Goal: Task Accomplishment & Management: Manage account settings

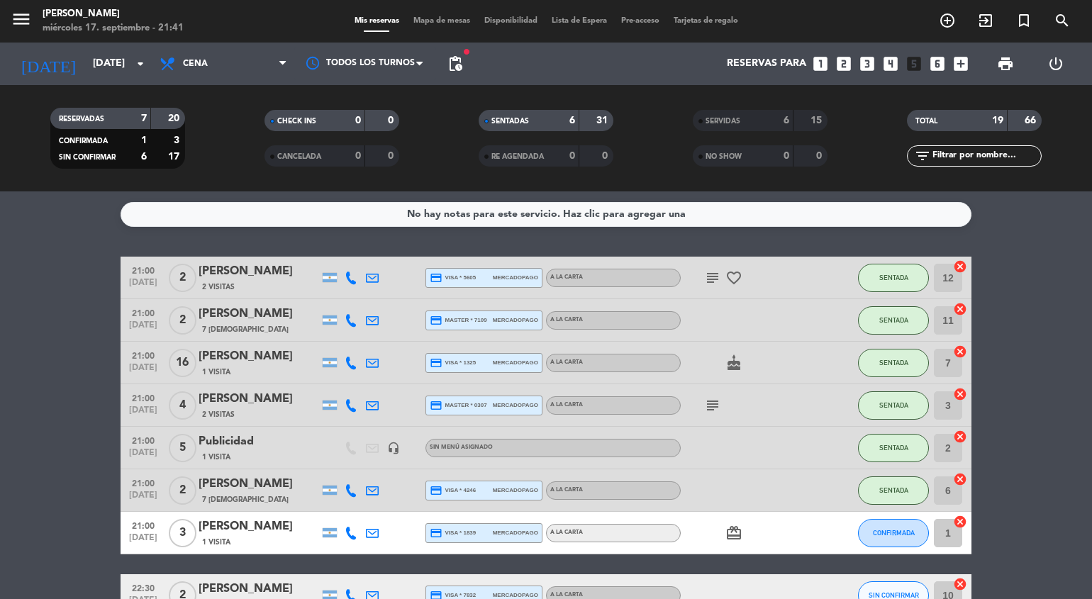
click at [225, 367] on span "1 Visita" at bounding box center [216, 372] width 28 height 11
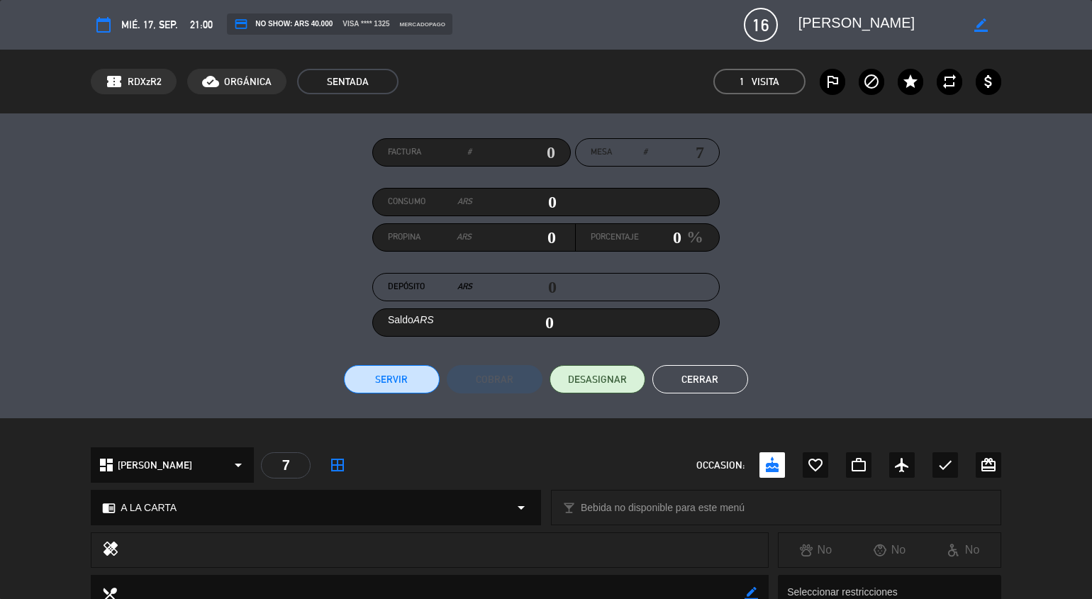
click at [274, 25] on span "credit_card NO SHOW: ARS 40.000" at bounding box center [283, 24] width 99 height 14
click at [283, 21] on span "credit_card NO SHOW: ARS 40.000" at bounding box center [283, 24] width 99 height 14
click at [603, 382] on span "DESASIGNAR" at bounding box center [597, 379] width 59 height 15
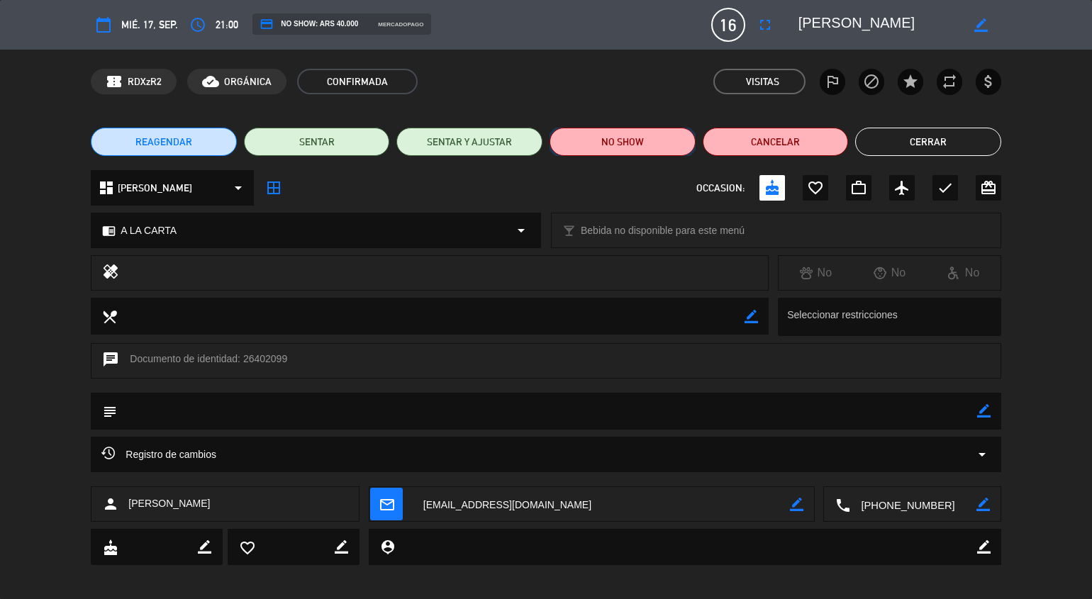
click at [649, 140] on button "NO SHOW" at bounding box center [622, 142] width 146 height 28
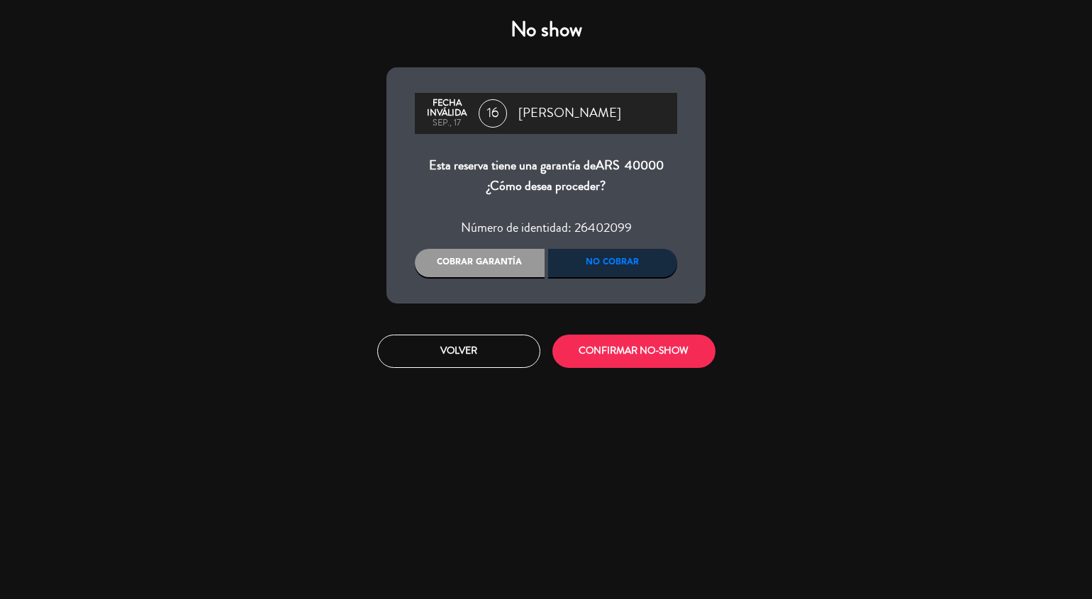
click at [632, 266] on div "No cobrar" at bounding box center [613, 263] width 130 height 28
click at [498, 265] on div "Cobrar garantía" at bounding box center [480, 263] width 130 height 28
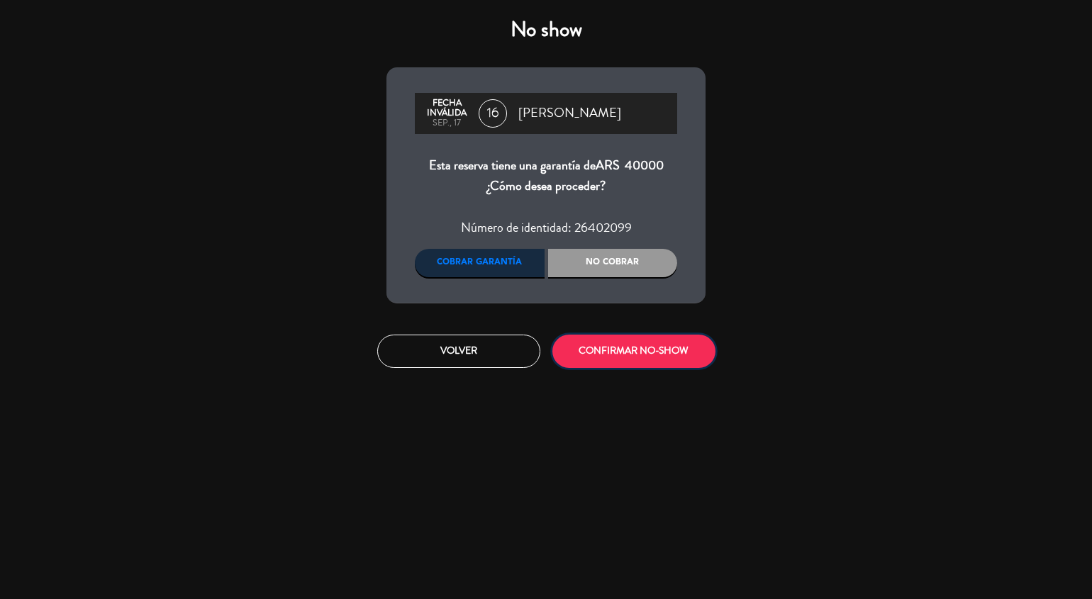
click at [602, 349] on button "CONFIRMAR NO-SHOW" at bounding box center [633, 351] width 163 height 33
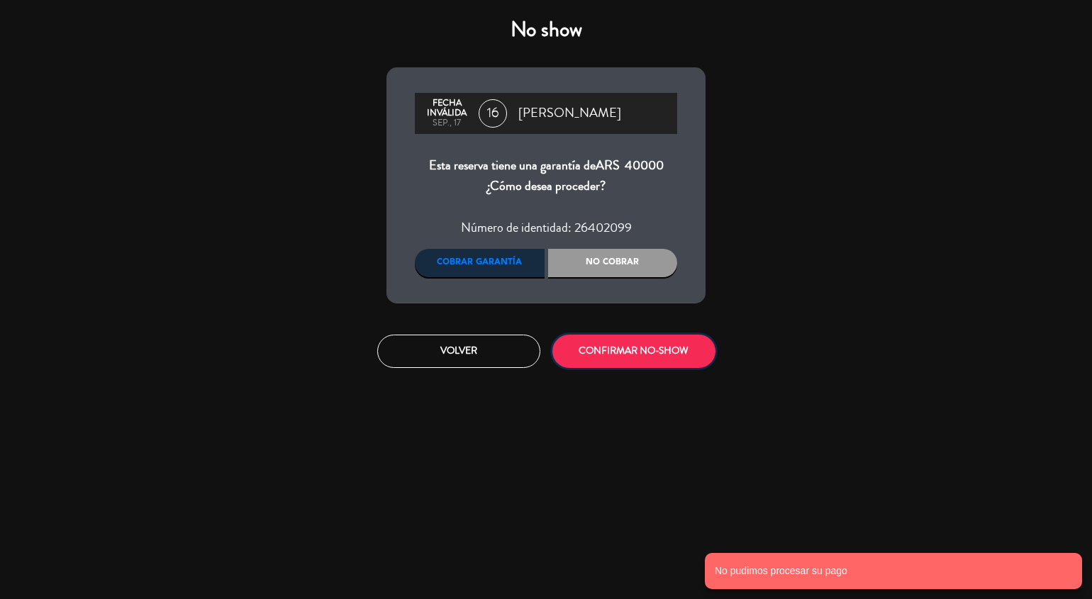
click at [648, 340] on button "CONFIRMAR NO-SHOW" at bounding box center [633, 351] width 163 height 33
click at [635, 356] on no-show-modal "No show [PERSON_NAME] inválida sep., 17 16 [PERSON_NAME] reserva tiene una gara…" at bounding box center [546, 299] width 1092 height 599
click at [632, 354] on button "CONFIRMAR NO-SHOW" at bounding box center [633, 351] width 163 height 33
click at [497, 179] on div "Esta reserva tiene una garantía de ARS 40000 ¿Cómo desea proceder?" at bounding box center [546, 176] width 262 height 42
click at [639, 347] on button "CONFIRMAR NO-SHOW" at bounding box center [633, 351] width 163 height 33
